Goal: Task Accomplishment & Management: Manage account settings

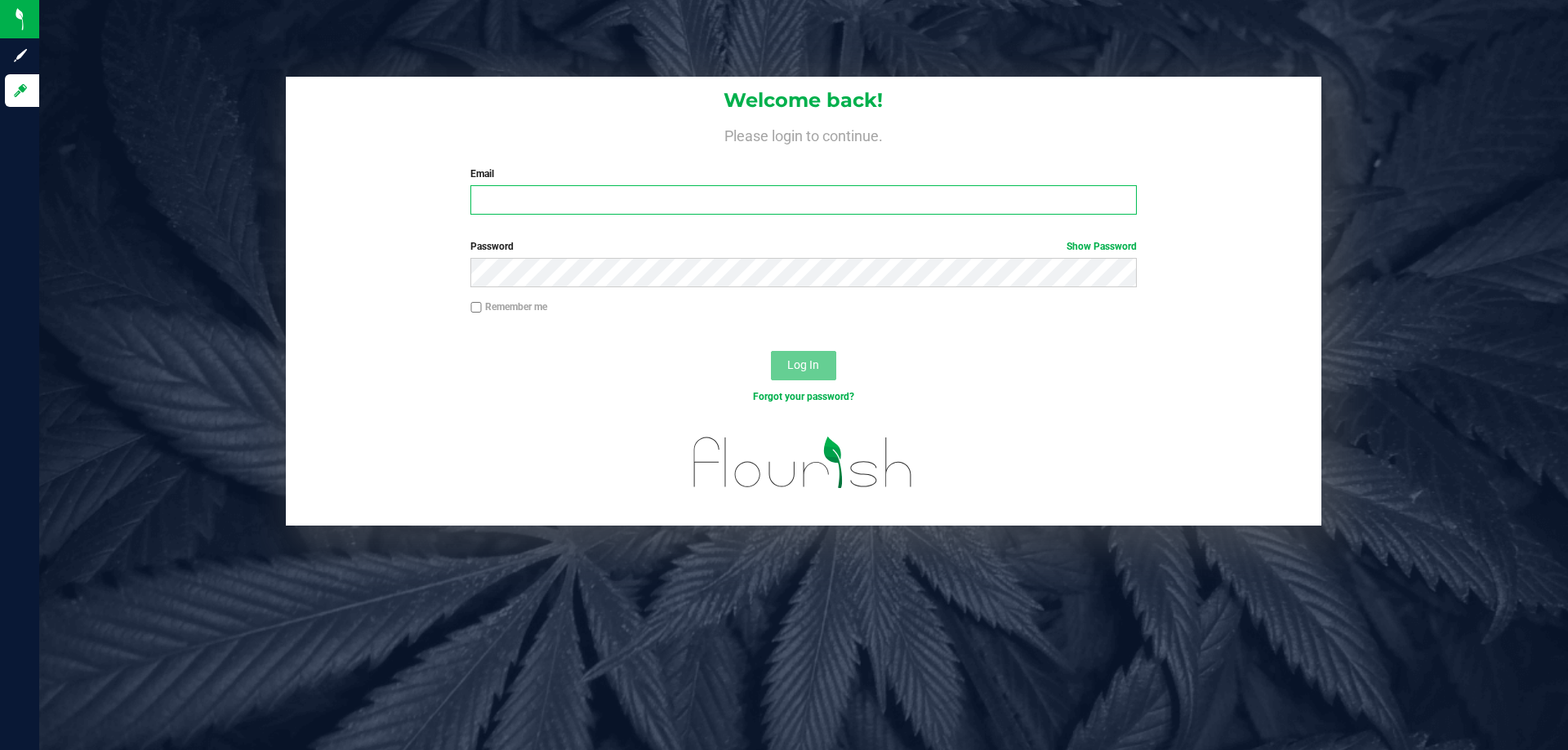
click at [834, 206] on input "Email" at bounding box center [803, 200] width 666 height 29
type input "[EMAIL_ADDRESS][DOMAIN_NAME]"
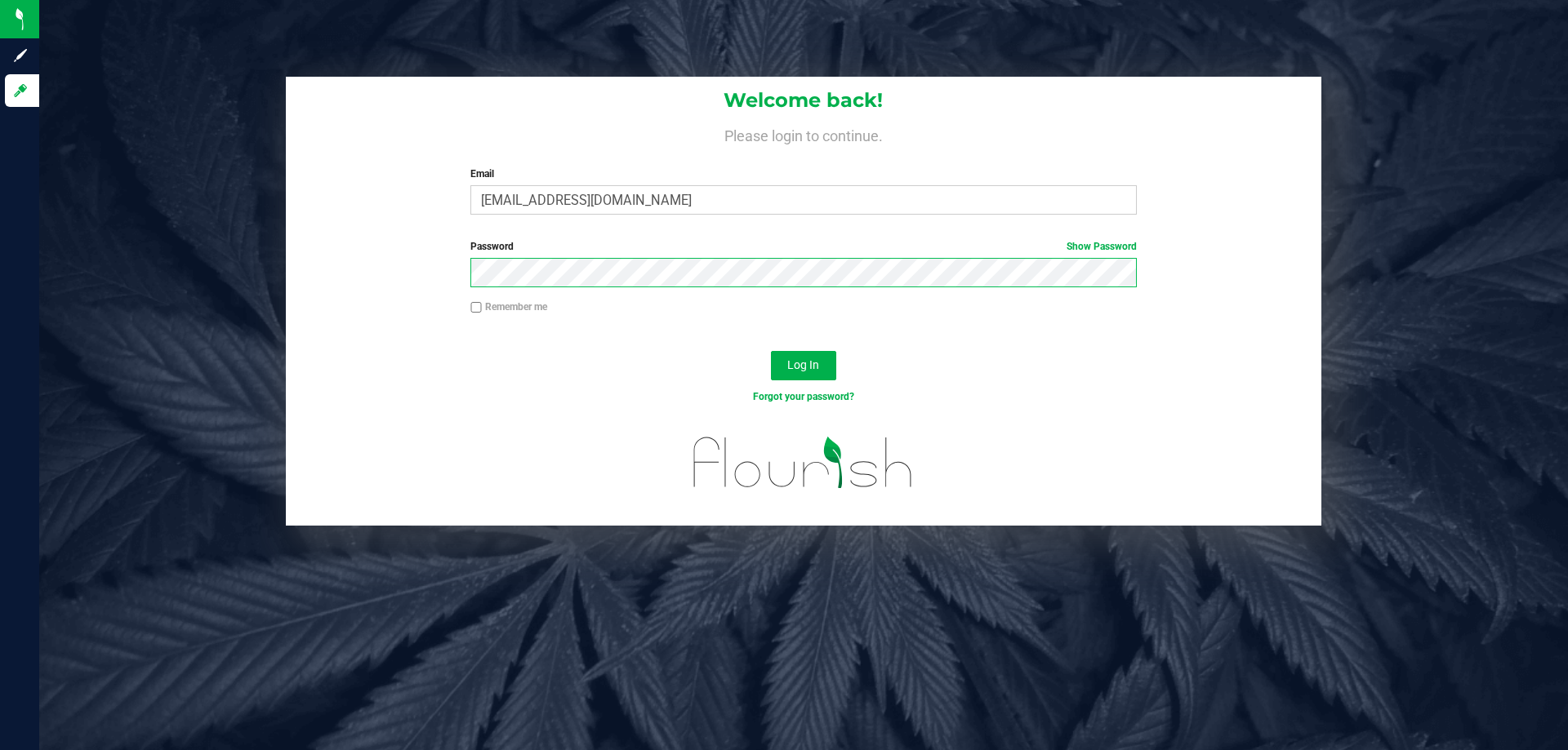
click at [771, 351] on button "Log In" at bounding box center [803, 365] width 65 height 29
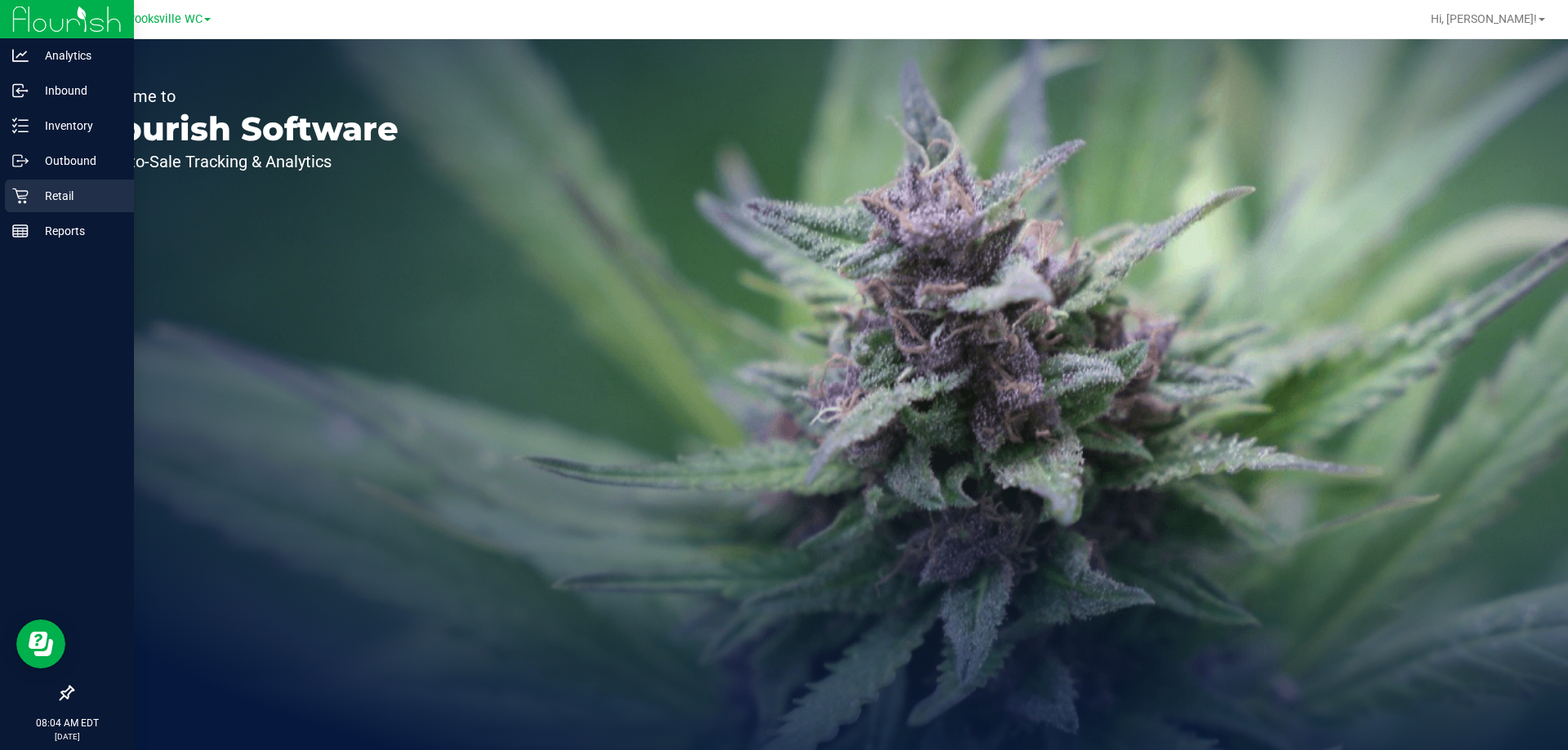
click at [37, 187] on p "Retail" at bounding box center [77, 196] width 98 height 19
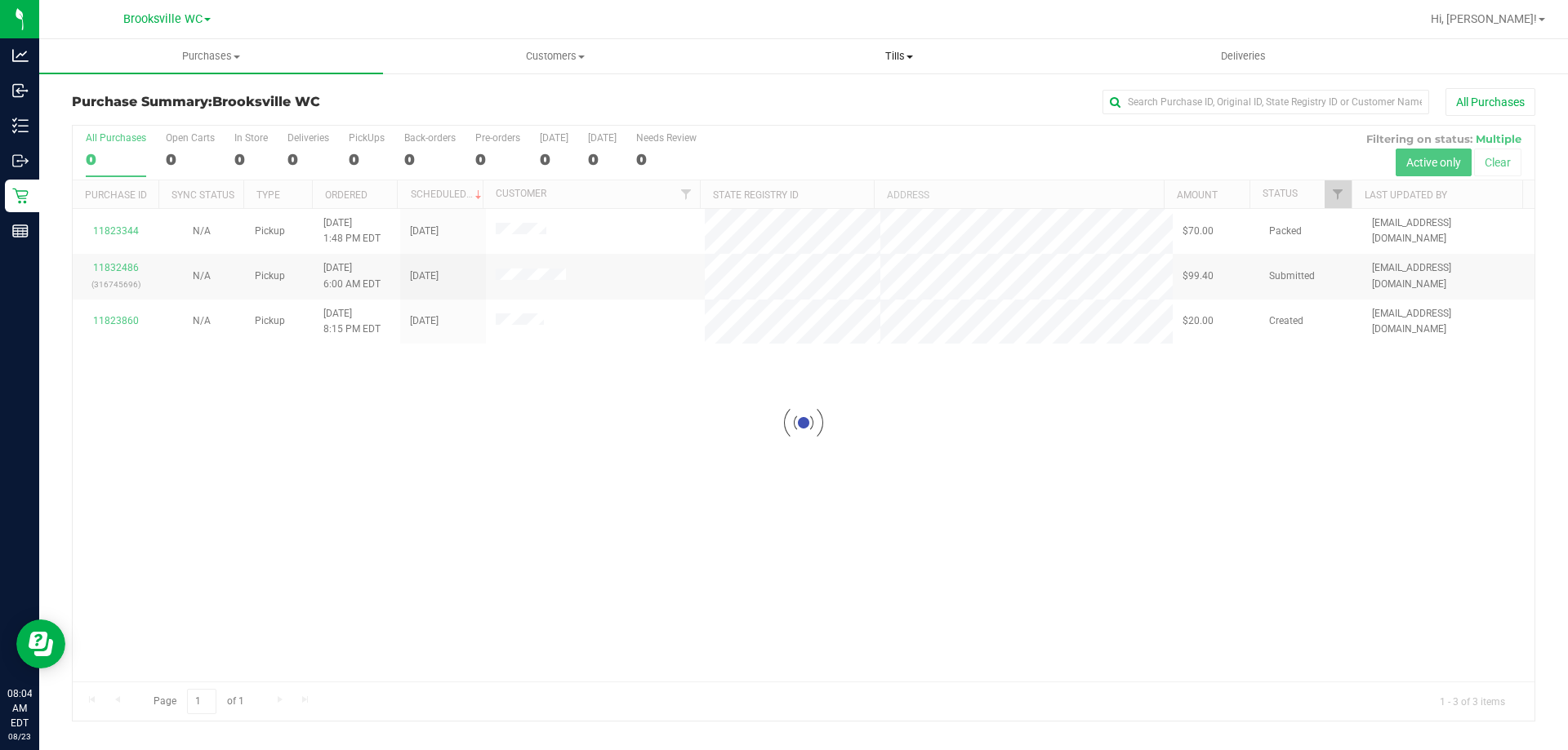
click at [894, 58] on span "Tills" at bounding box center [899, 56] width 342 height 15
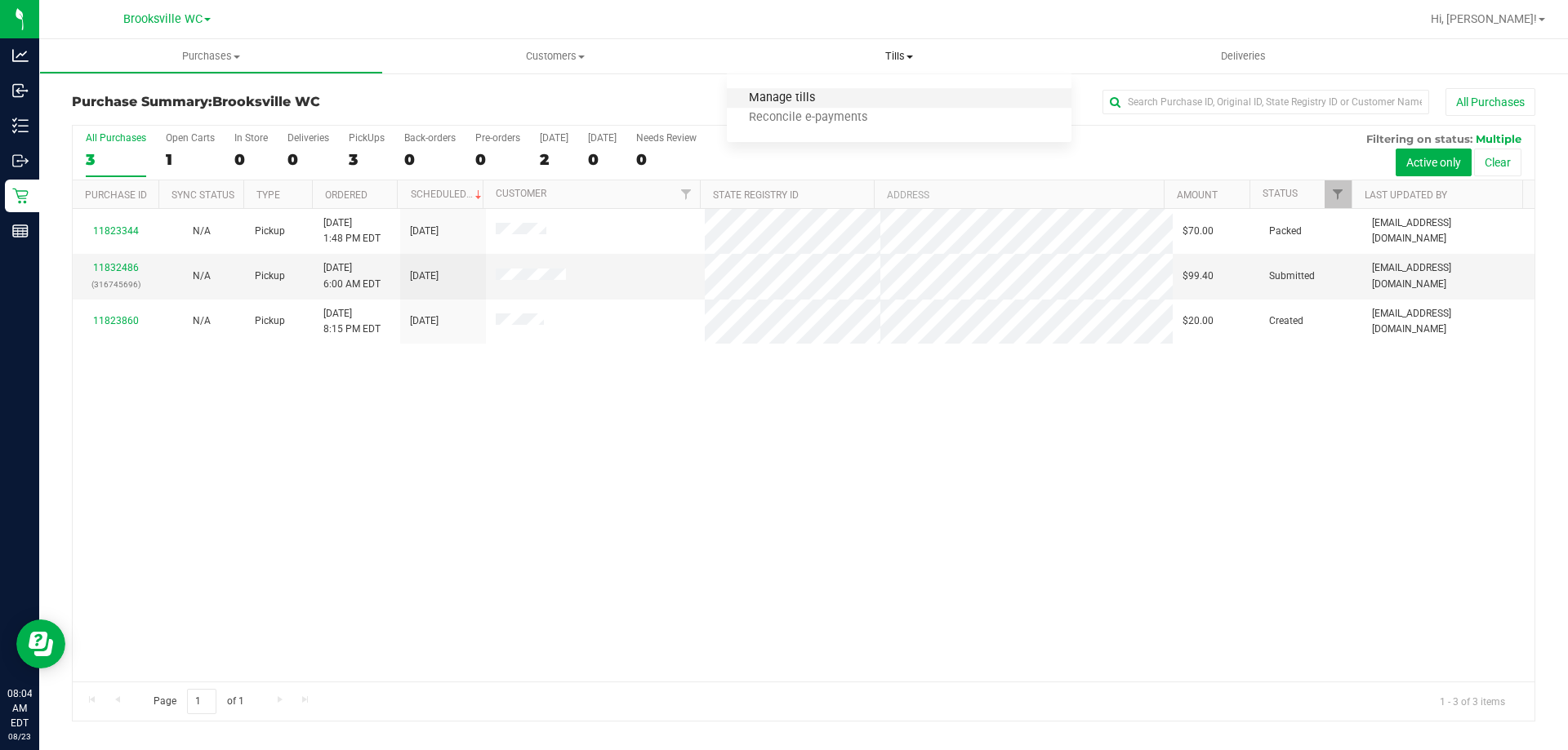
click at [832, 95] on span "Manage tills" at bounding box center [782, 98] width 110 height 14
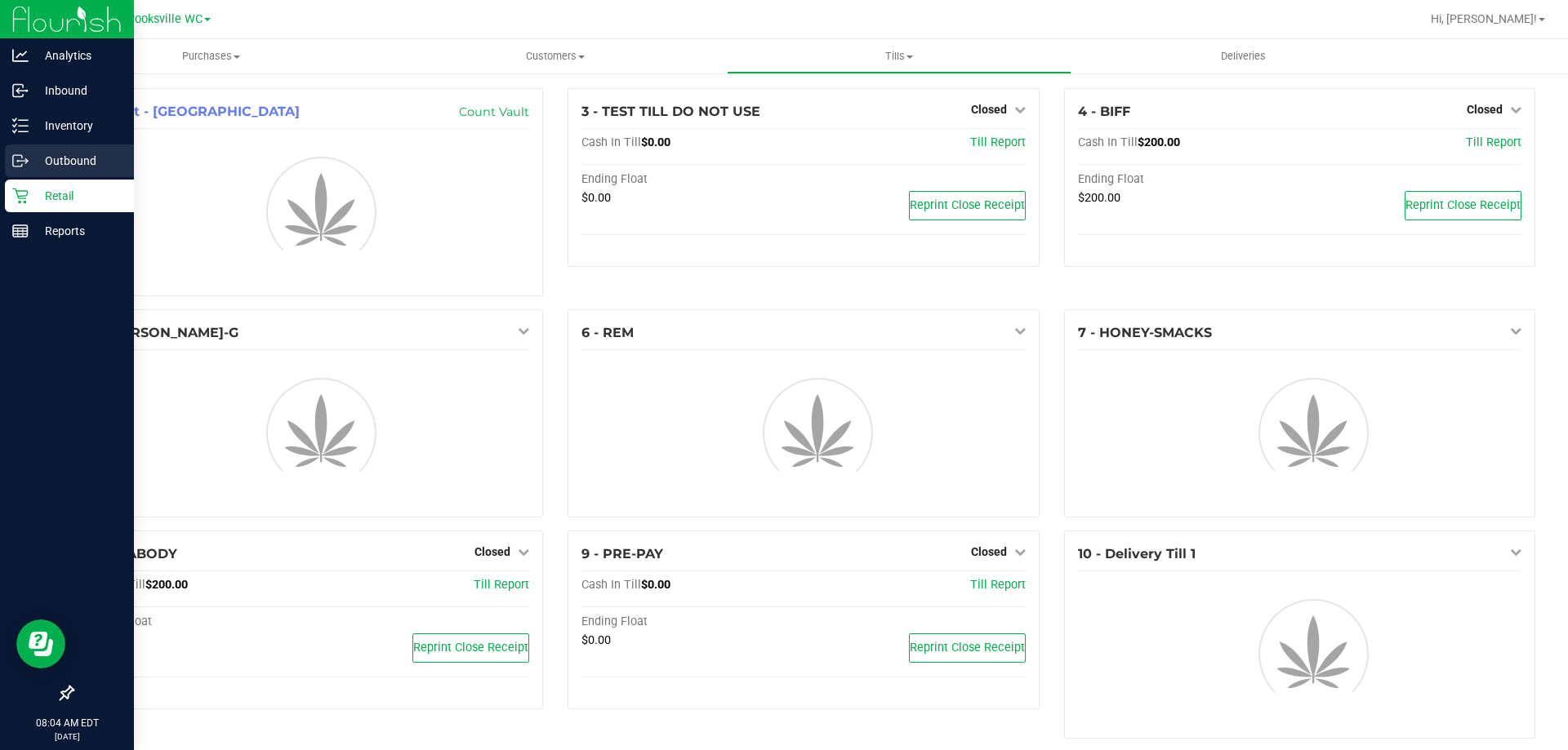
click at [37, 164] on p "Outbound" at bounding box center [77, 161] width 98 height 19
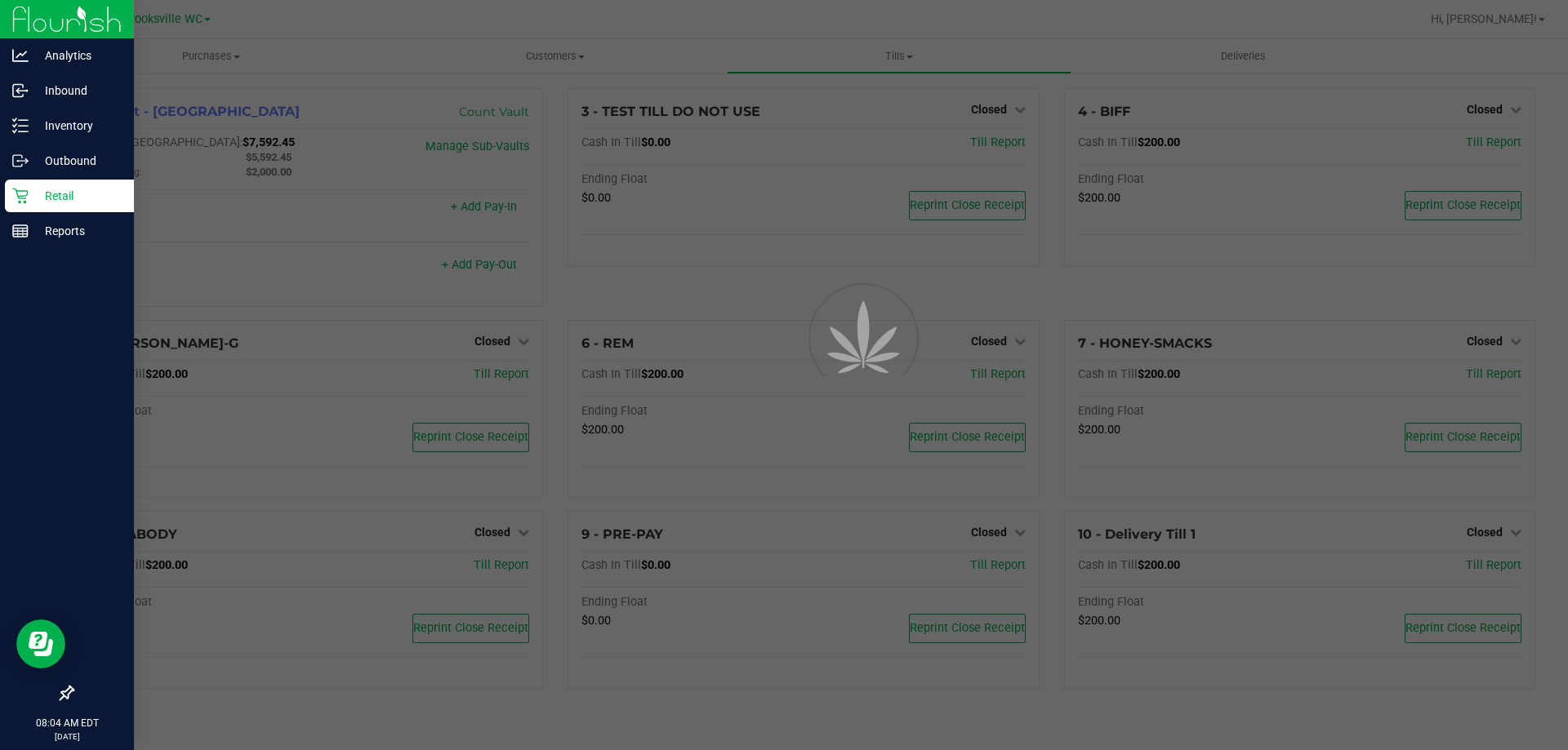
click at [76, 199] on p "Retail" at bounding box center [77, 196] width 98 height 19
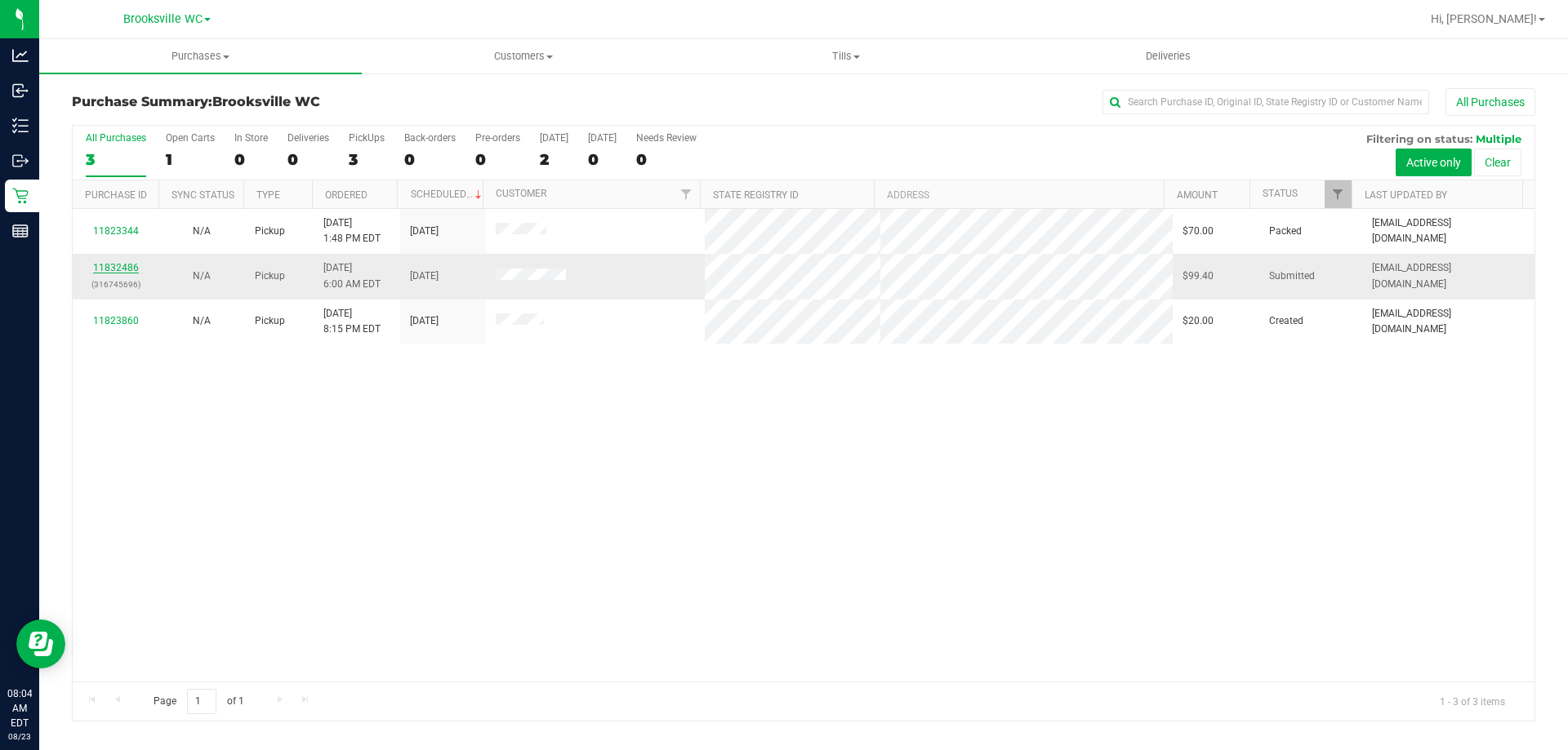
click at [121, 269] on link "11832486" at bounding box center [116, 268] width 46 height 12
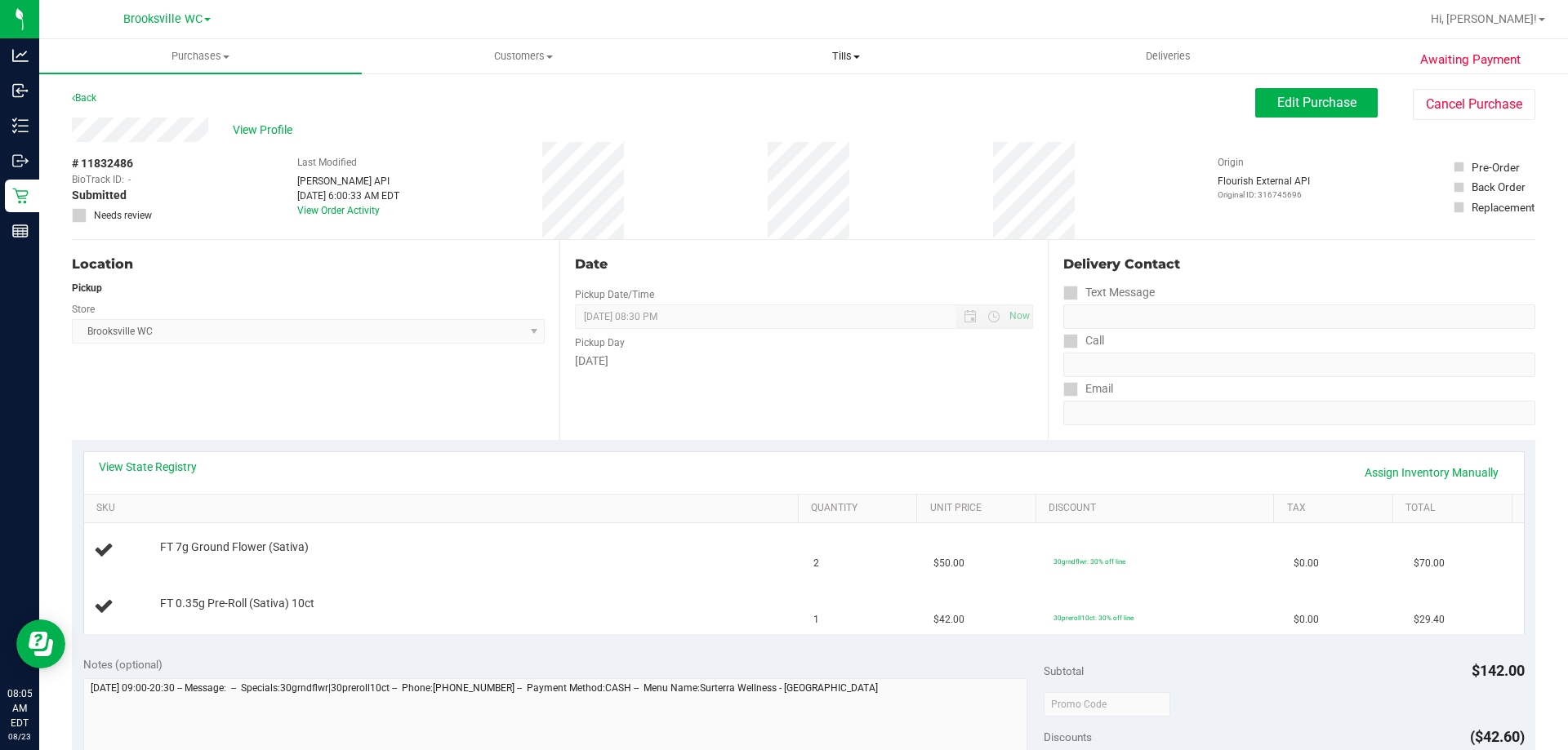
click at [829, 53] on span "Tills" at bounding box center [845, 56] width 321 height 15
click at [817, 94] on li "Manage tills" at bounding box center [845, 98] width 323 height 19
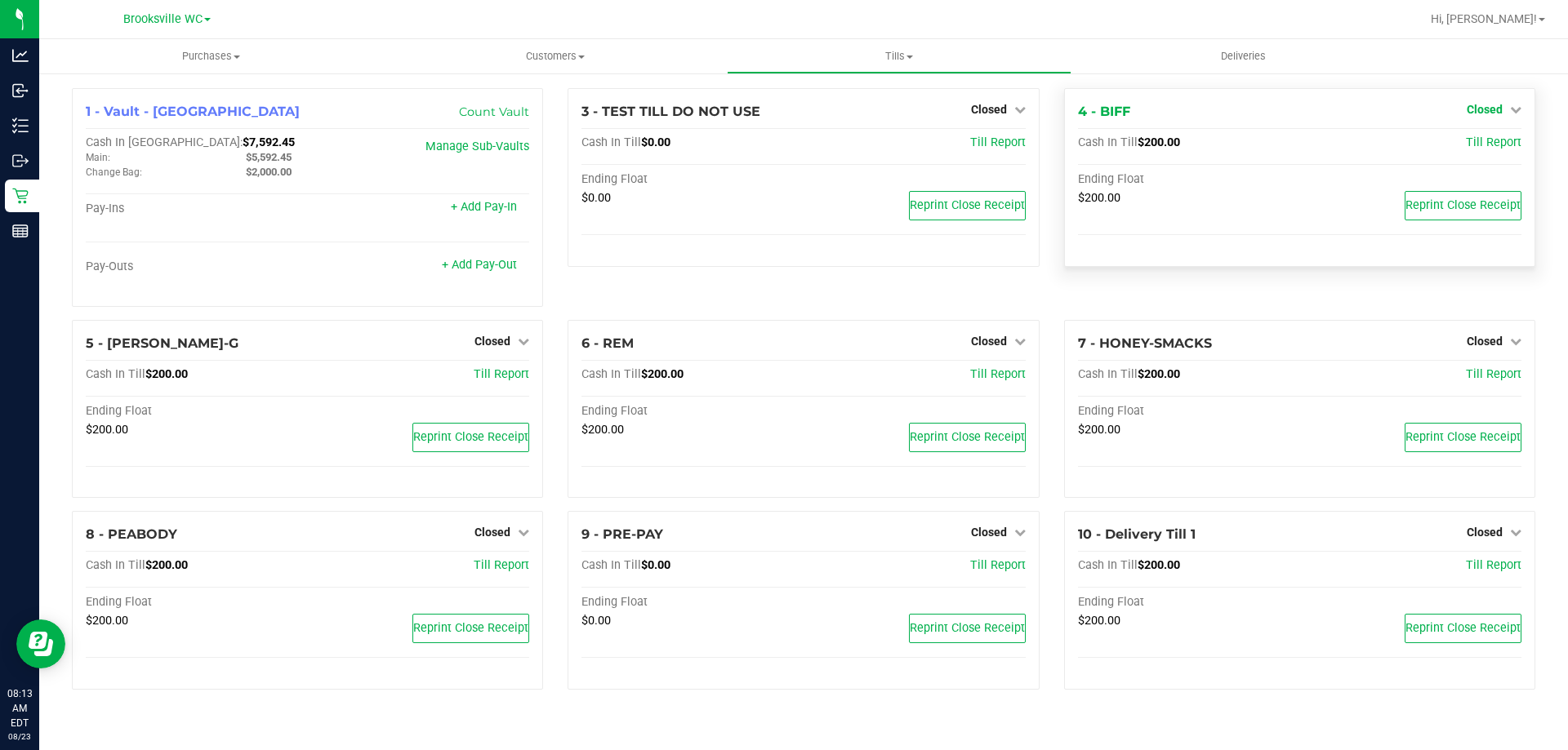
click at [1492, 103] on span "Closed" at bounding box center [1484, 109] width 36 height 13
click at [1493, 138] on link "Open Till" at bounding box center [1484, 143] width 43 height 13
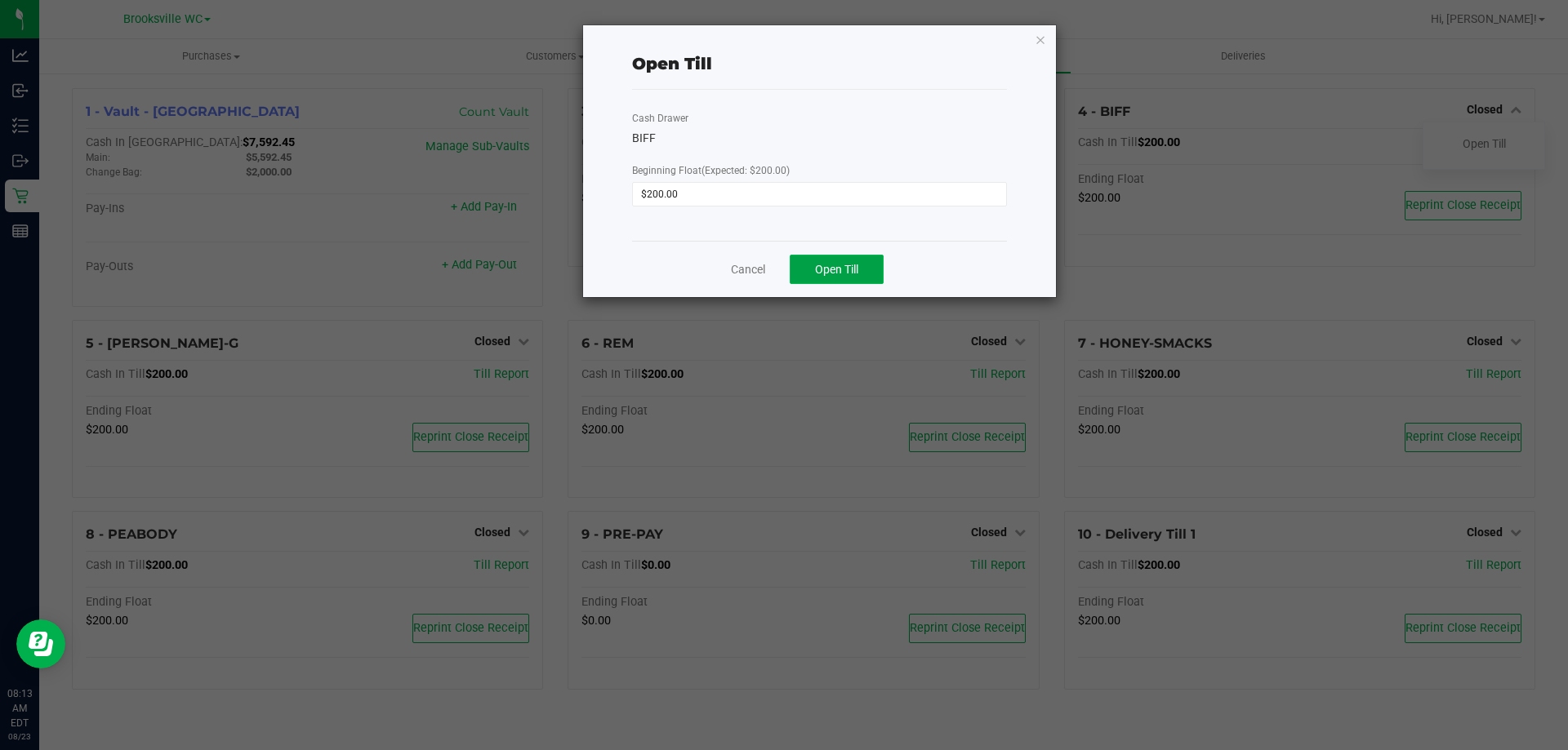
click at [868, 268] on button "Open Till" at bounding box center [836, 269] width 94 height 29
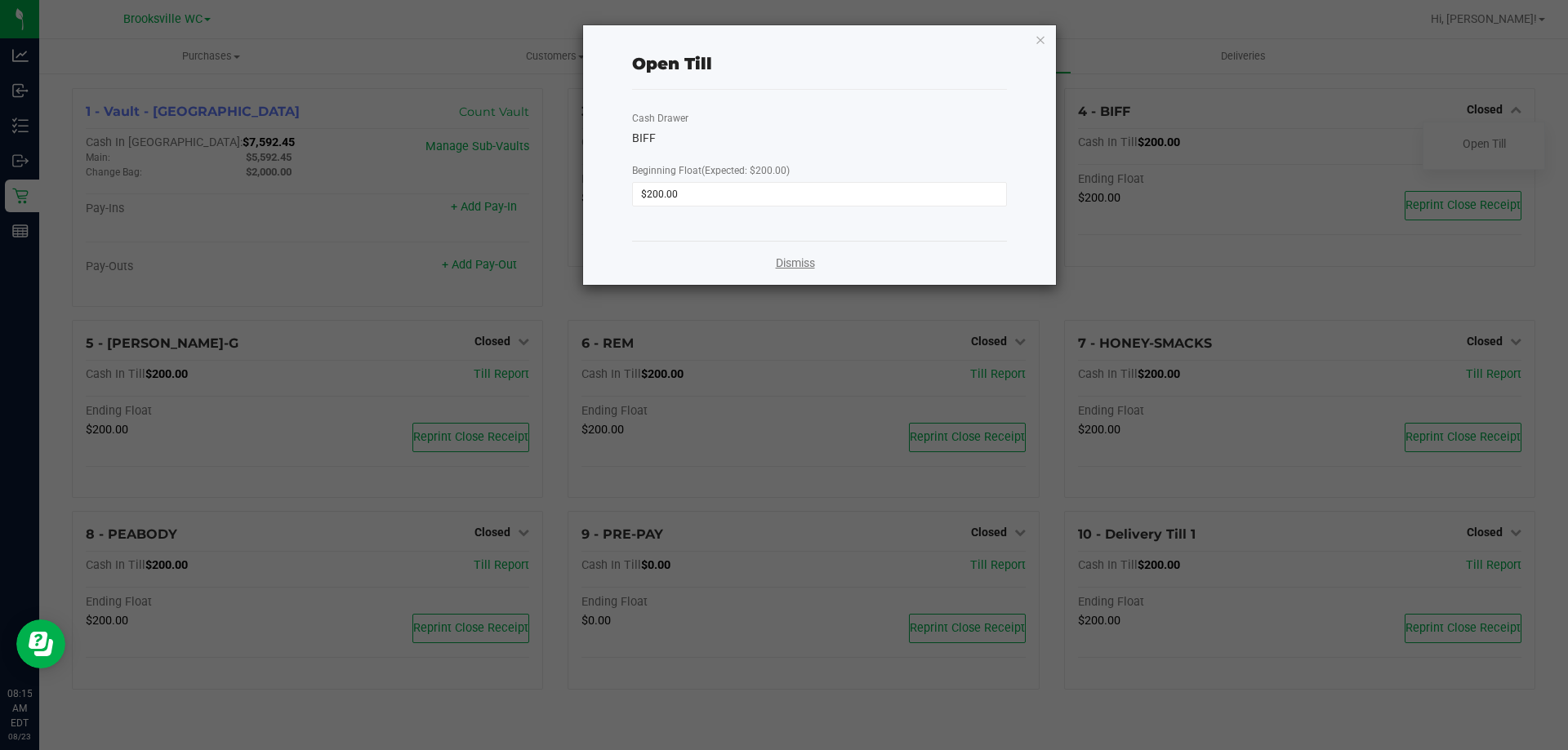
click at [808, 264] on link "Dismiss" at bounding box center [795, 263] width 39 height 18
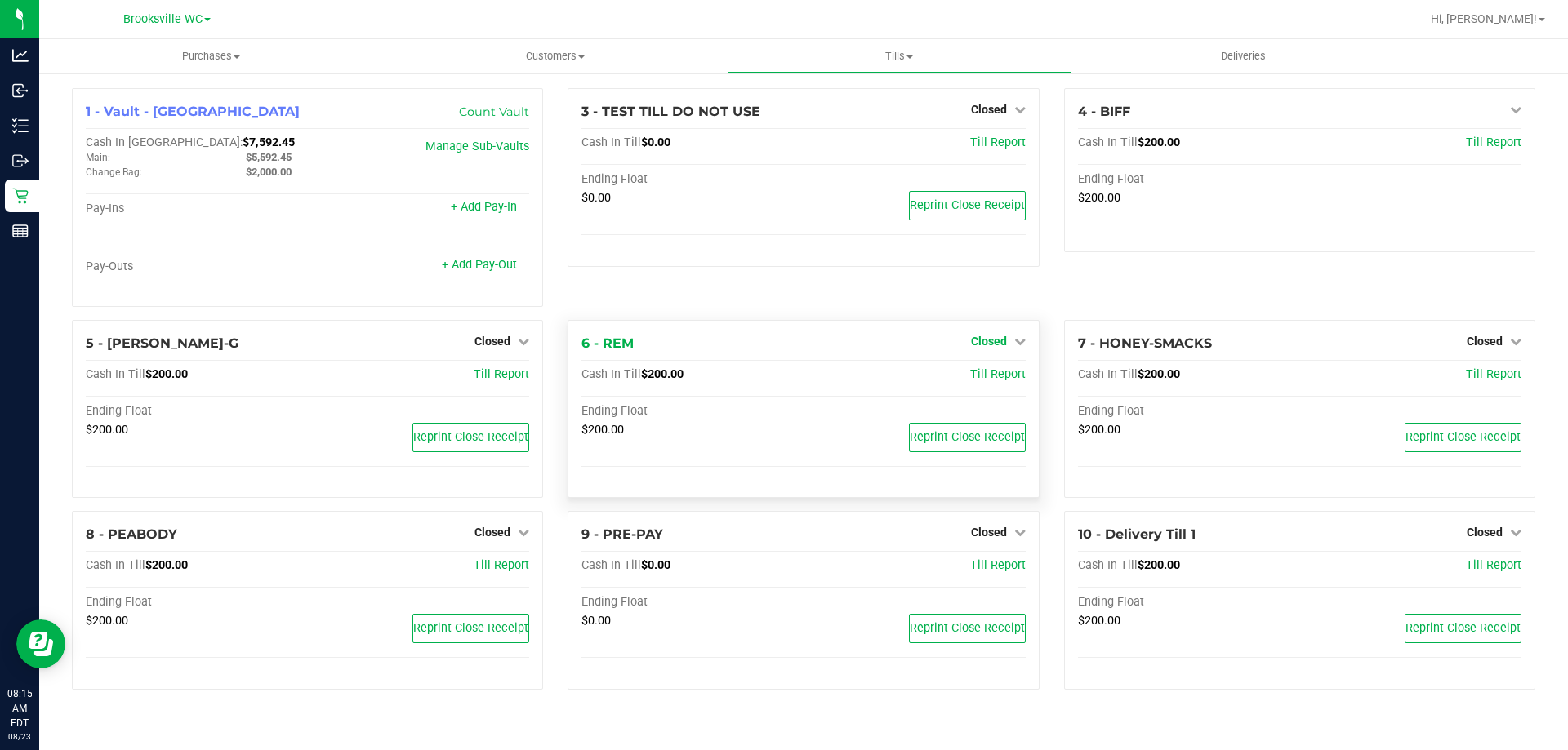
click at [998, 344] on span "Closed" at bounding box center [988, 341] width 36 height 13
click at [983, 376] on link "Open Till" at bounding box center [988, 374] width 43 height 13
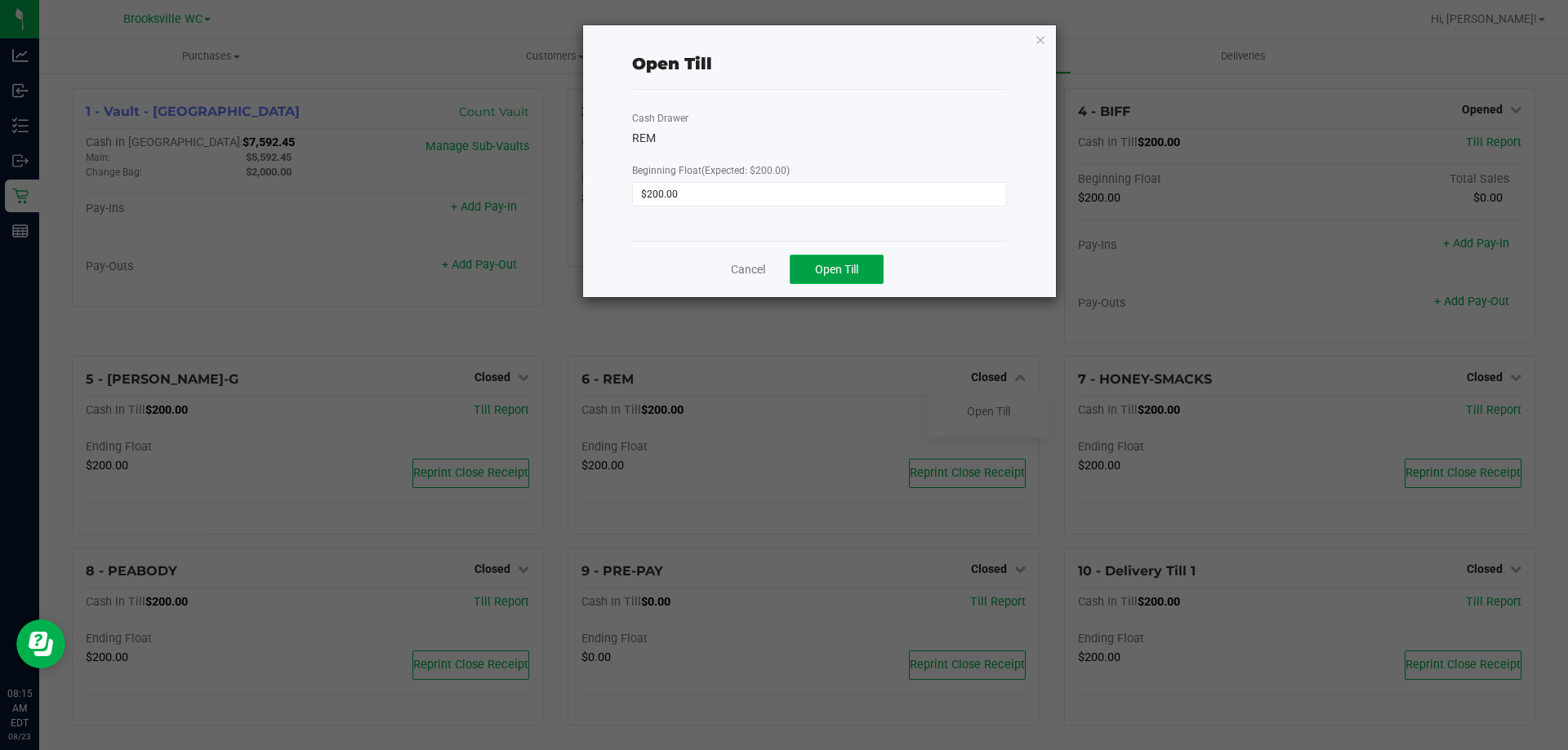
click at [826, 275] on span "Open Till" at bounding box center [836, 269] width 43 height 13
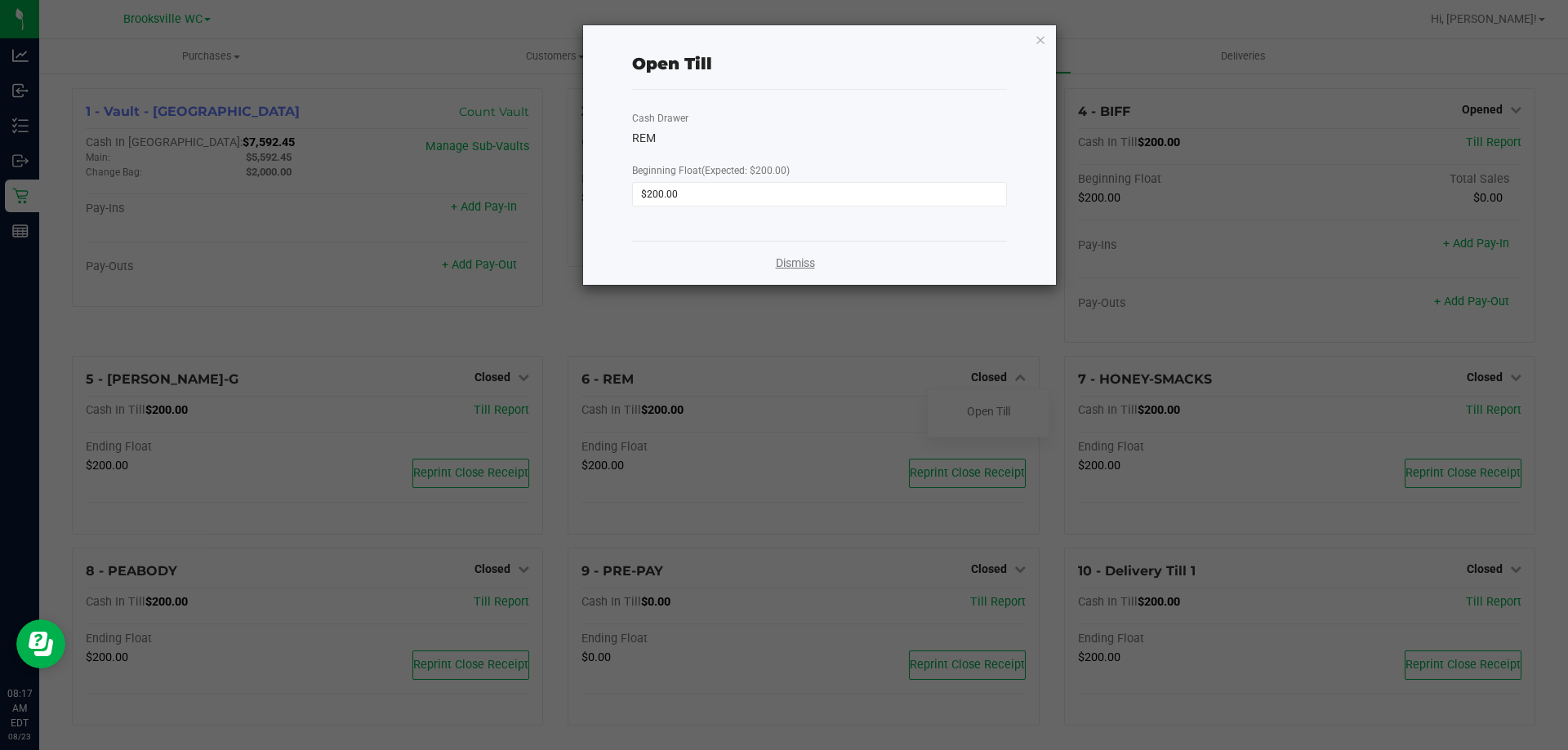
click at [788, 267] on link "Dismiss" at bounding box center [795, 263] width 39 height 18
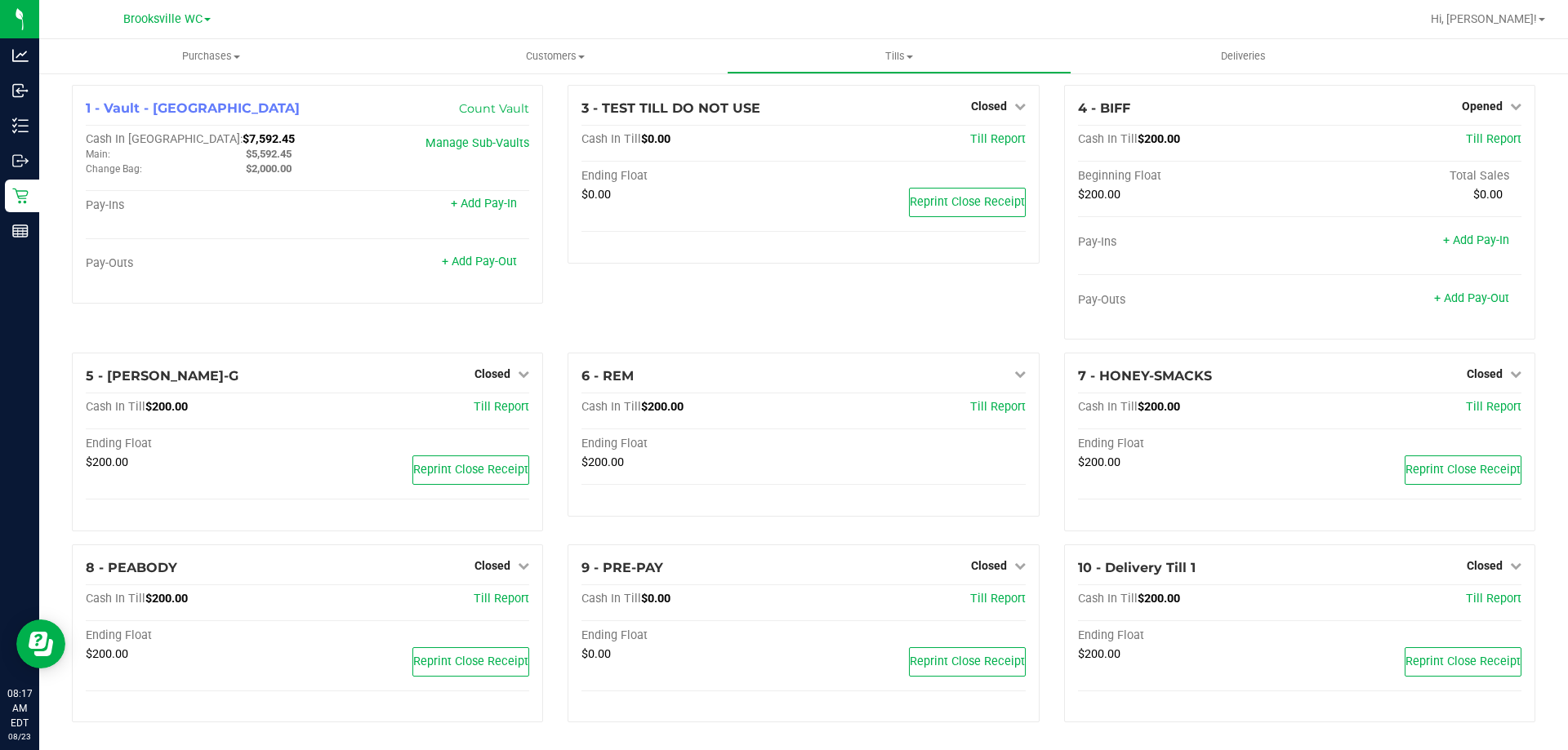
scroll to position [5, 0]
click at [492, 567] on span "Closed" at bounding box center [492, 563] width 36 height 13
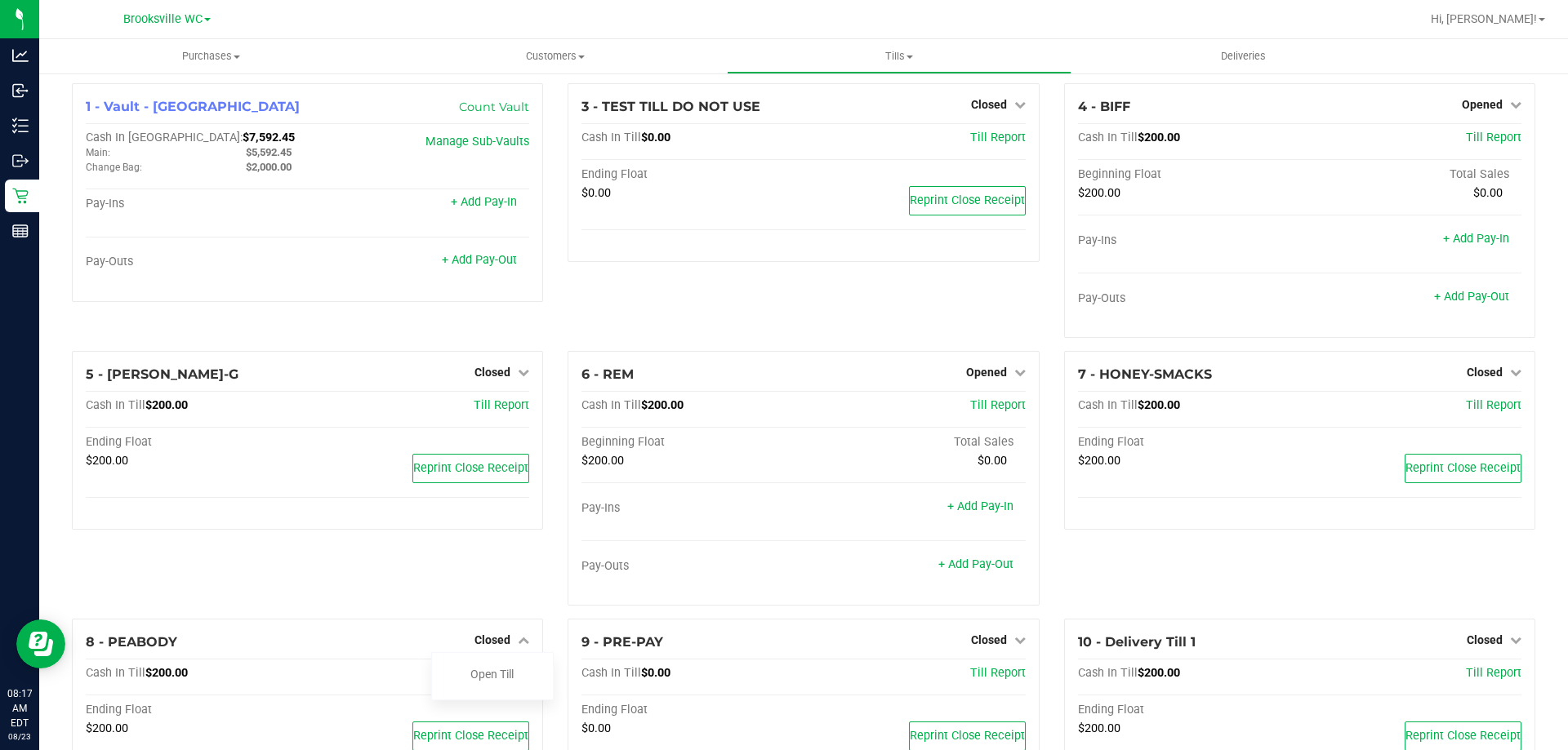
click at [496, 595] on div "5 - BECKY-G Closed Open Till Cash In Till $200.00 Till Report Ending Float $200…" at bounding box center [307, 484] width 496 height 268
click at [501, 672] on link "Open Till" at bounding box center [492, 673] width 43 height 13
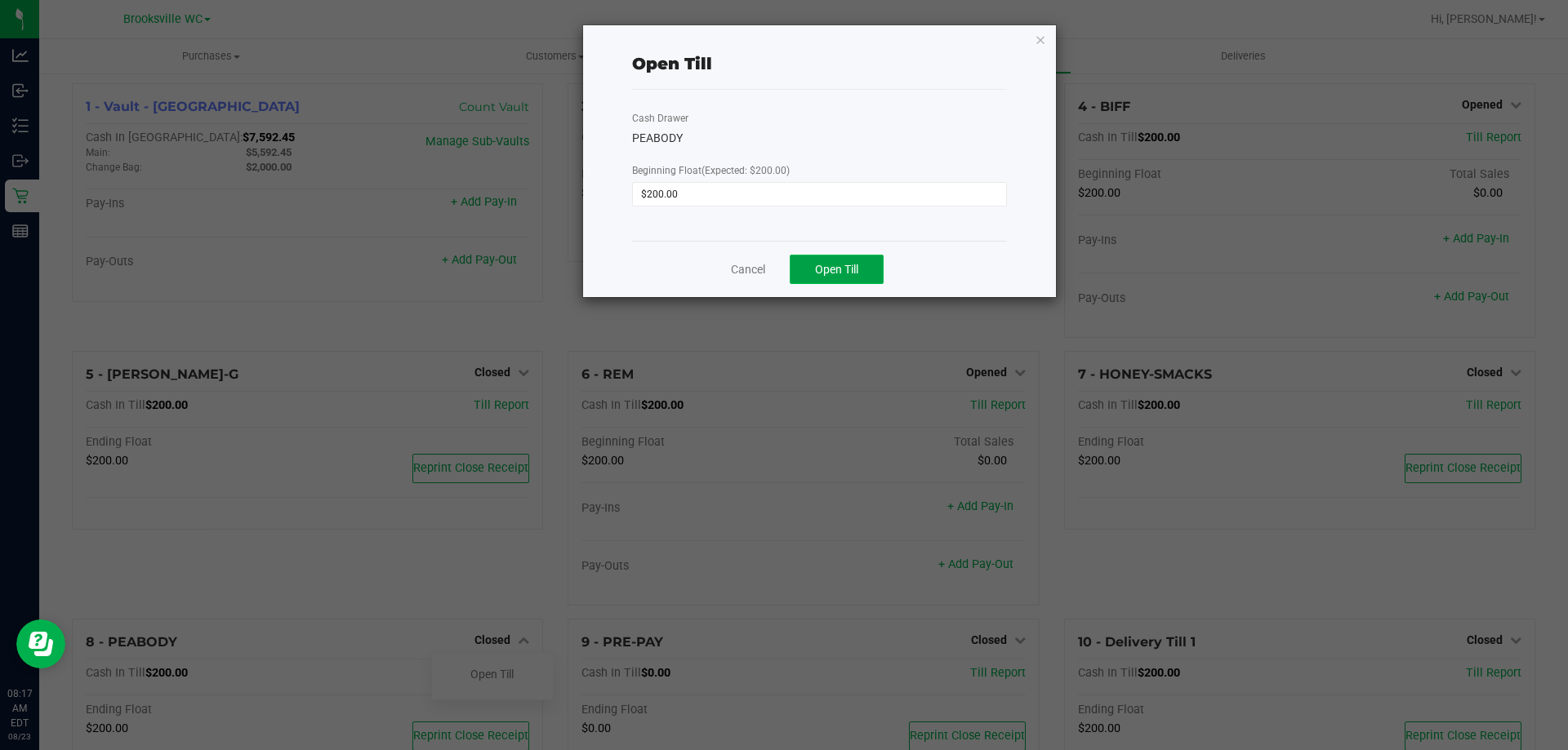
click at [842, 261] on button "Open Till" at bounding box center [836, 269] width 94 height 29
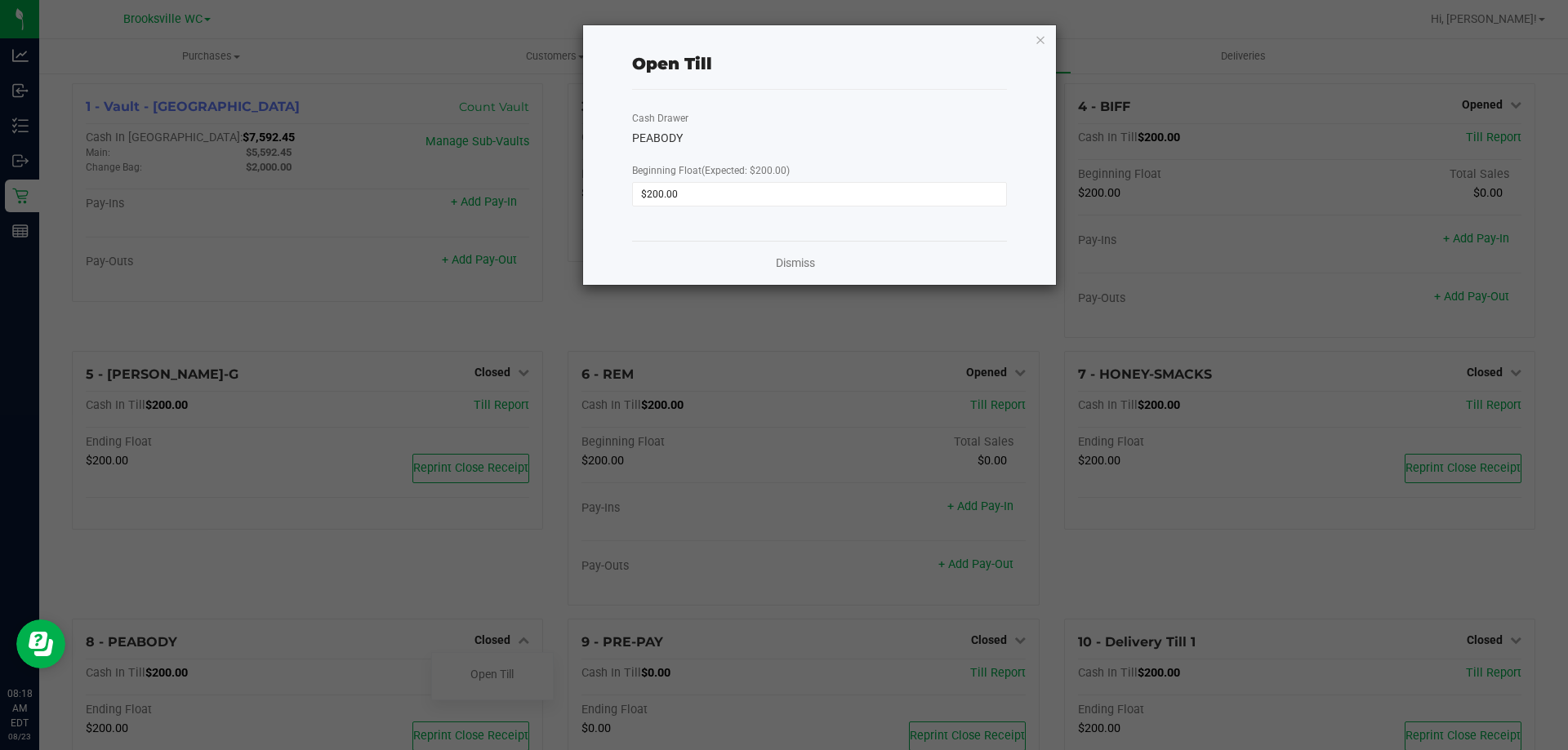
click at [817, 264] on div "Dismiss" at bounding box center [820, 262] width 375 height 44
click at [806, 264] on link "Dismiss" at bounding box center [795, 263] width 39 height 18
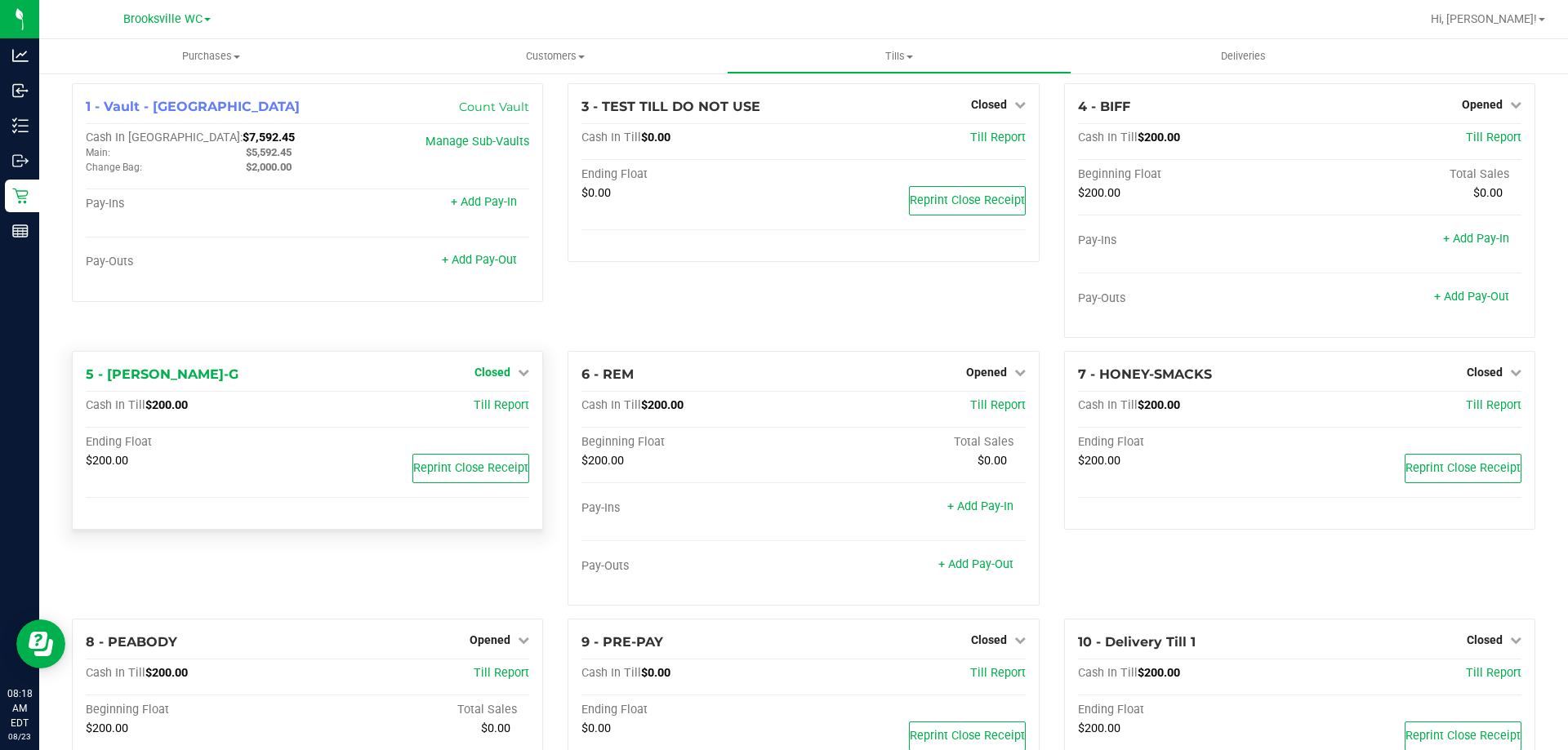
click at [489, 374] on span "Closed" at bounding box center [492, 371] width 36 height 13
click at [507, 401] on link "Open Till" at bounding box center [492, 406] width 43 height 13
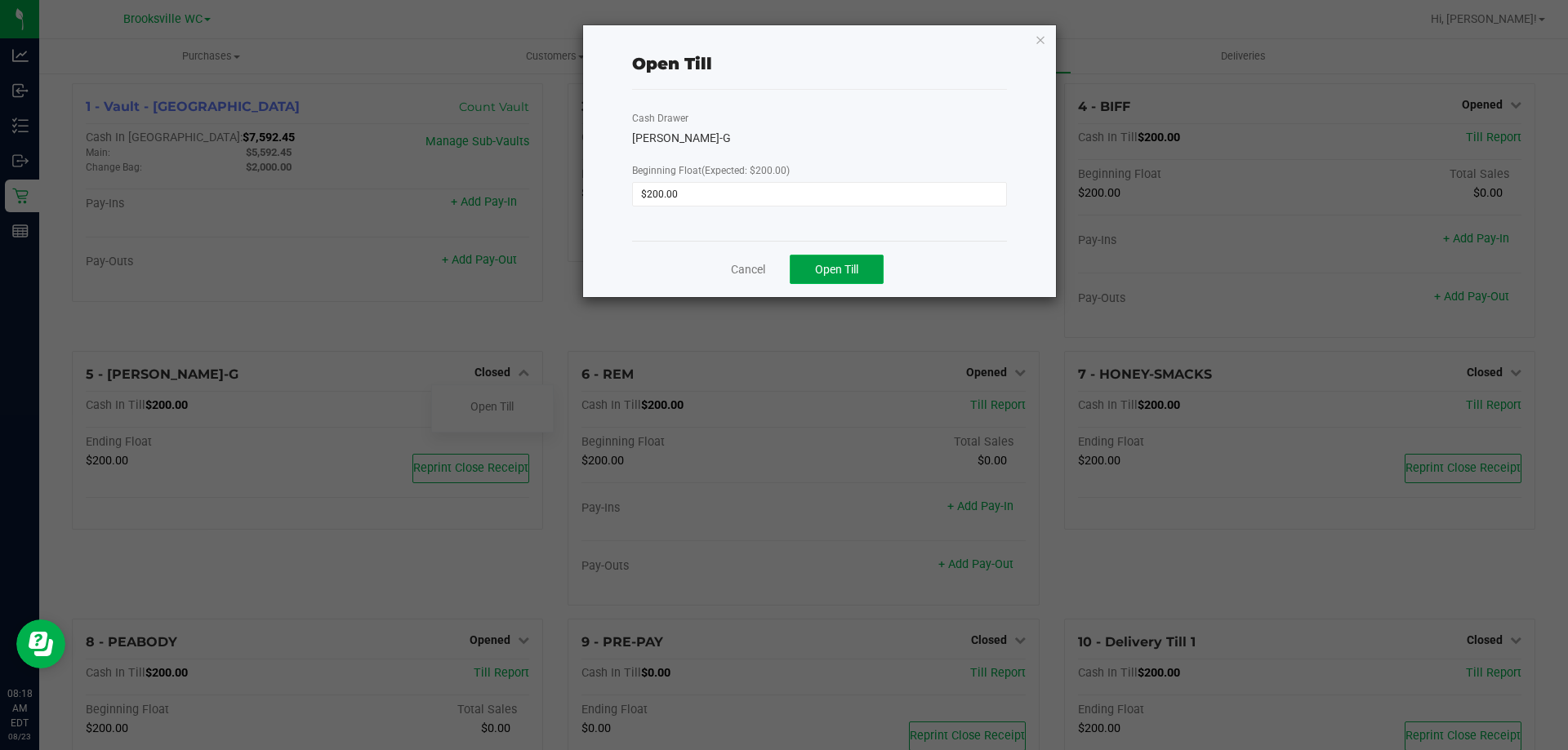
click at [837, 276] on span "Open Till" at bounding box center [836, 269] width 43 height 13
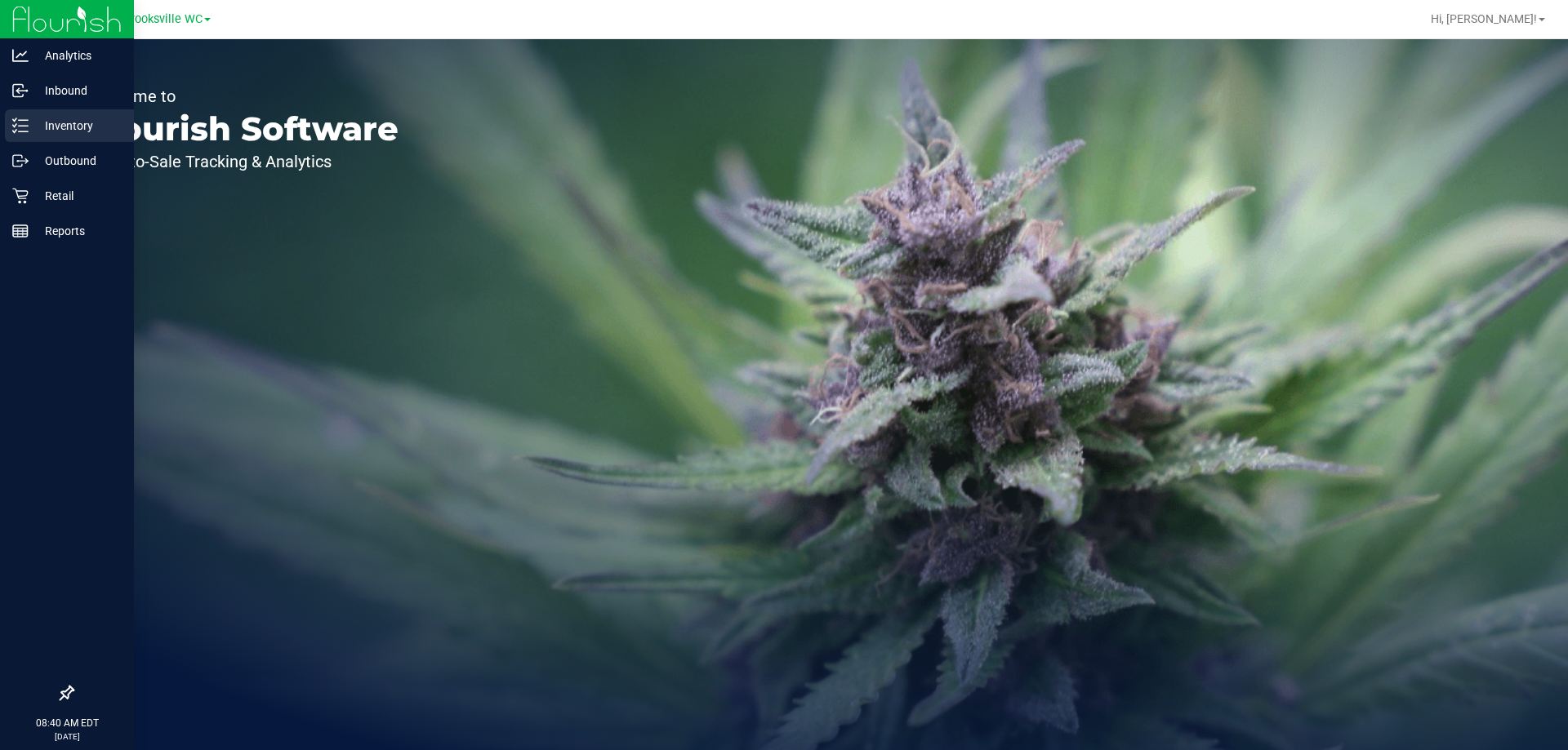
click at [33, 117] on p "Inventory" at bounding box center [77, 126] width 98 height 19
